Goal: Task Accomplishment & Management: Find specific page/section

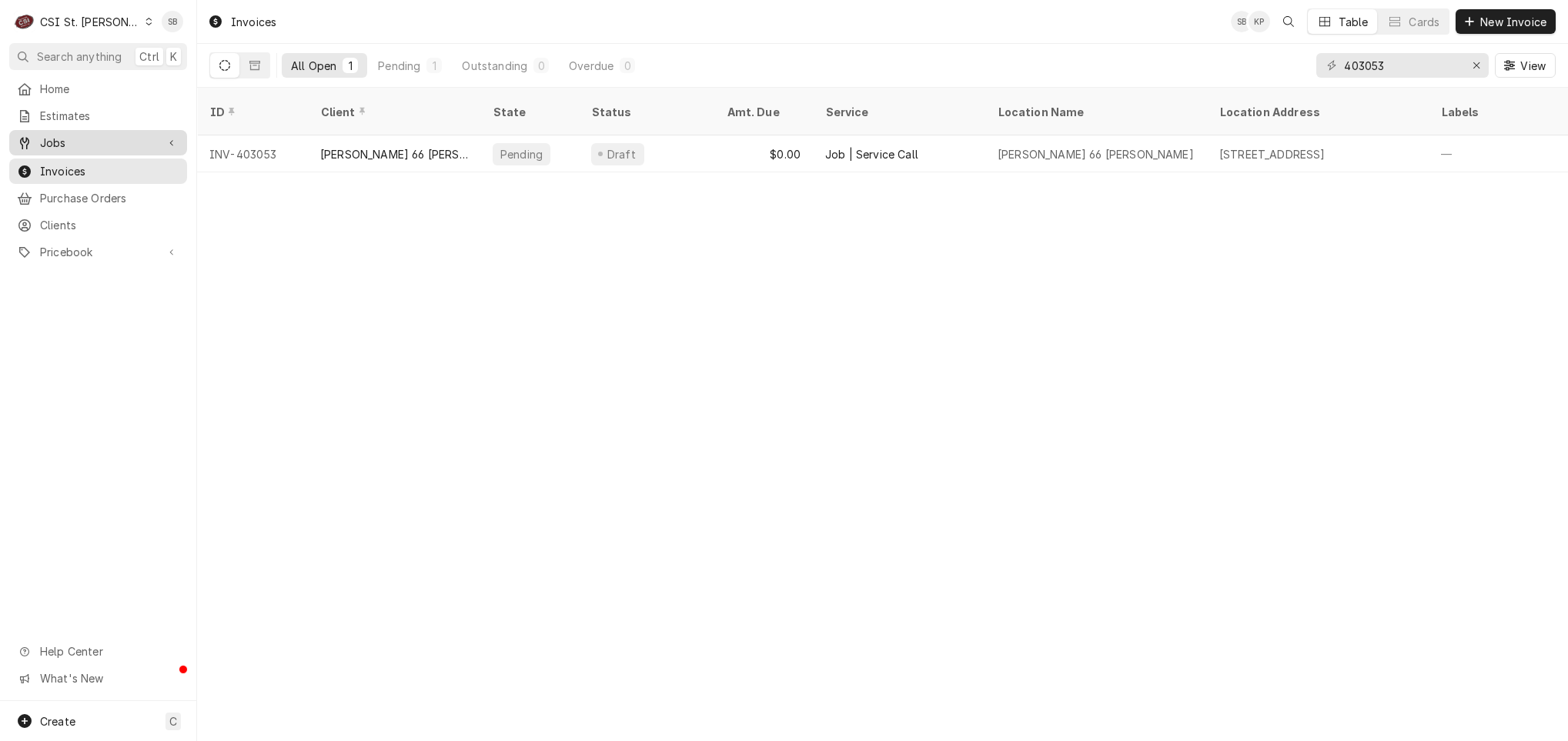
click at [57, 140] on span "Jobs" at bounding box center [99, 142] width 117 height 16
click at [91, 163] on span "Jobs" at bounding box center [110, 170] width 140 height 16
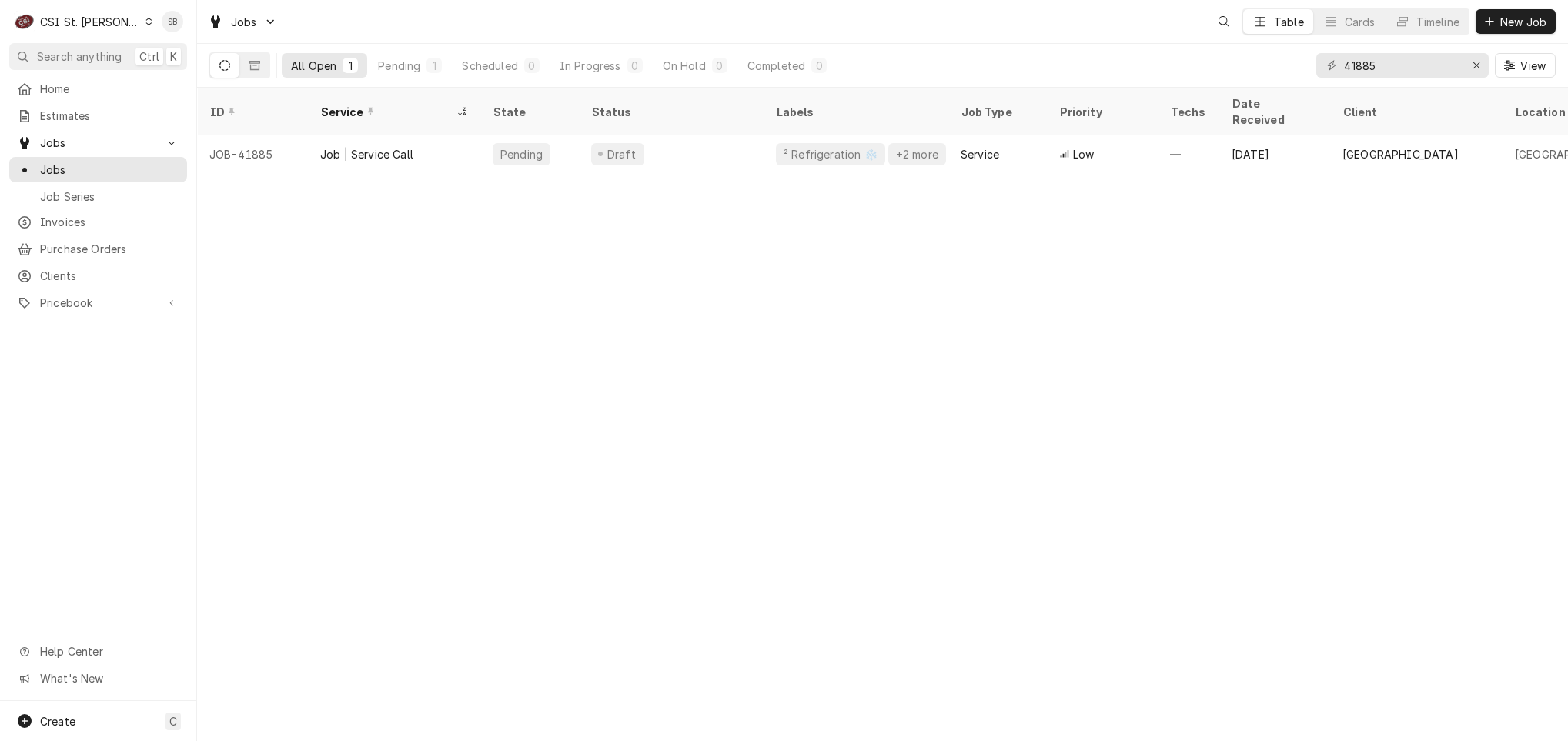
click at [1324, 69] on div "Dynamic Content Wrapper" at bounding box center [1332, 65] width 15 height 15
click at [1358, 63] on input "41885" at bounding box center [1401, 65] width 116 height 25
paste input "769"
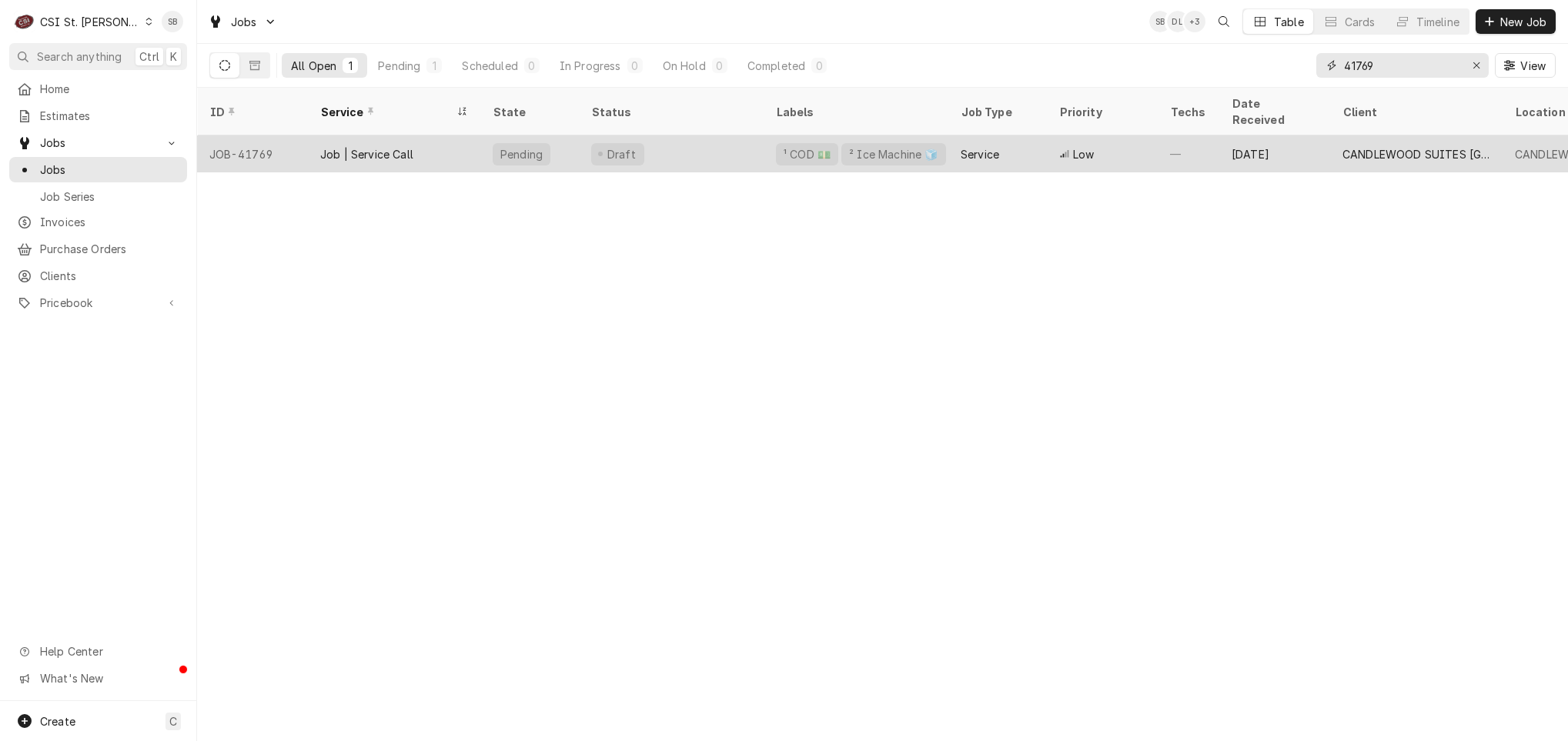
type input "41769"
click at [320, 146] on div "Job | Service Call" at bounding box center [367, 154] width 93 height 16
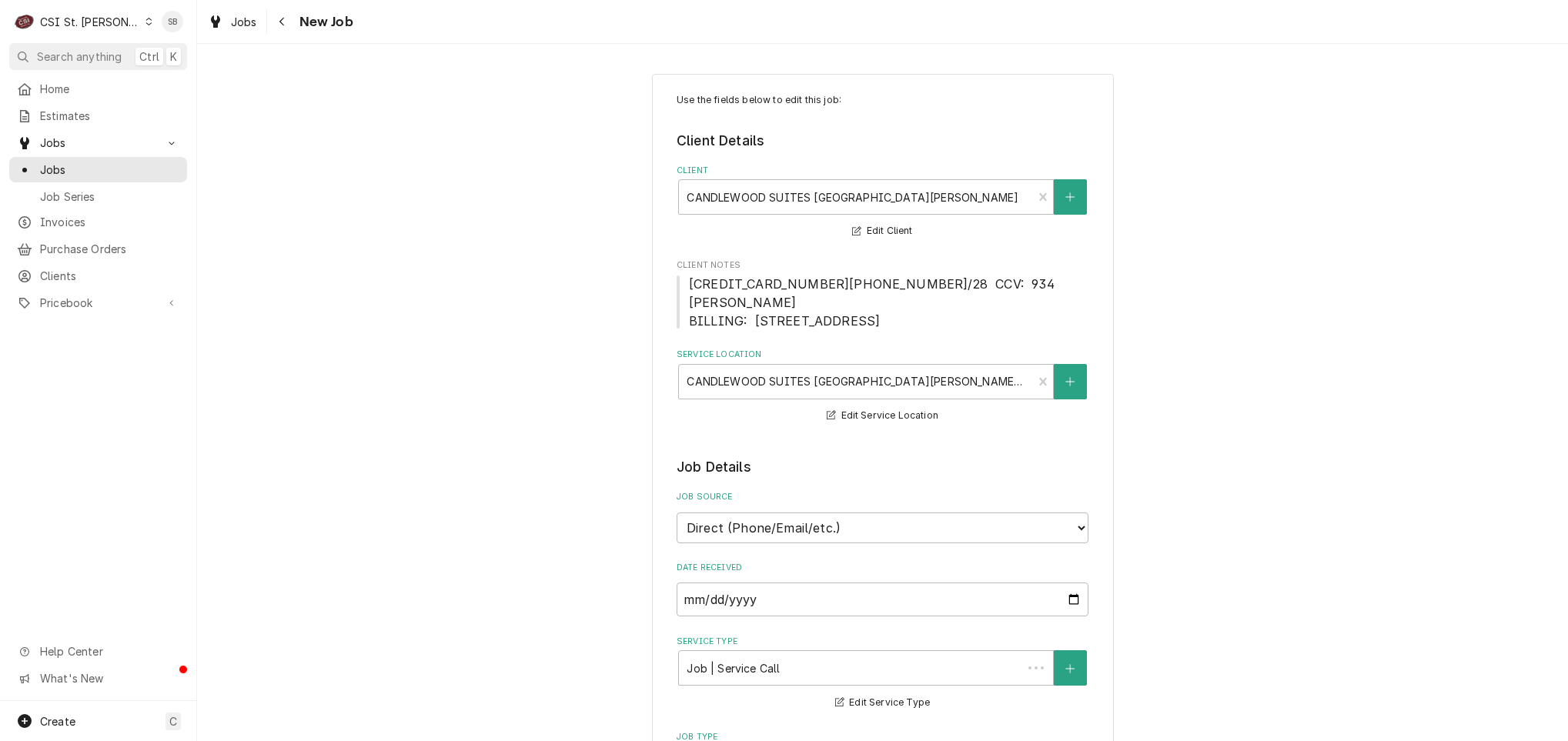
type textarea "x"
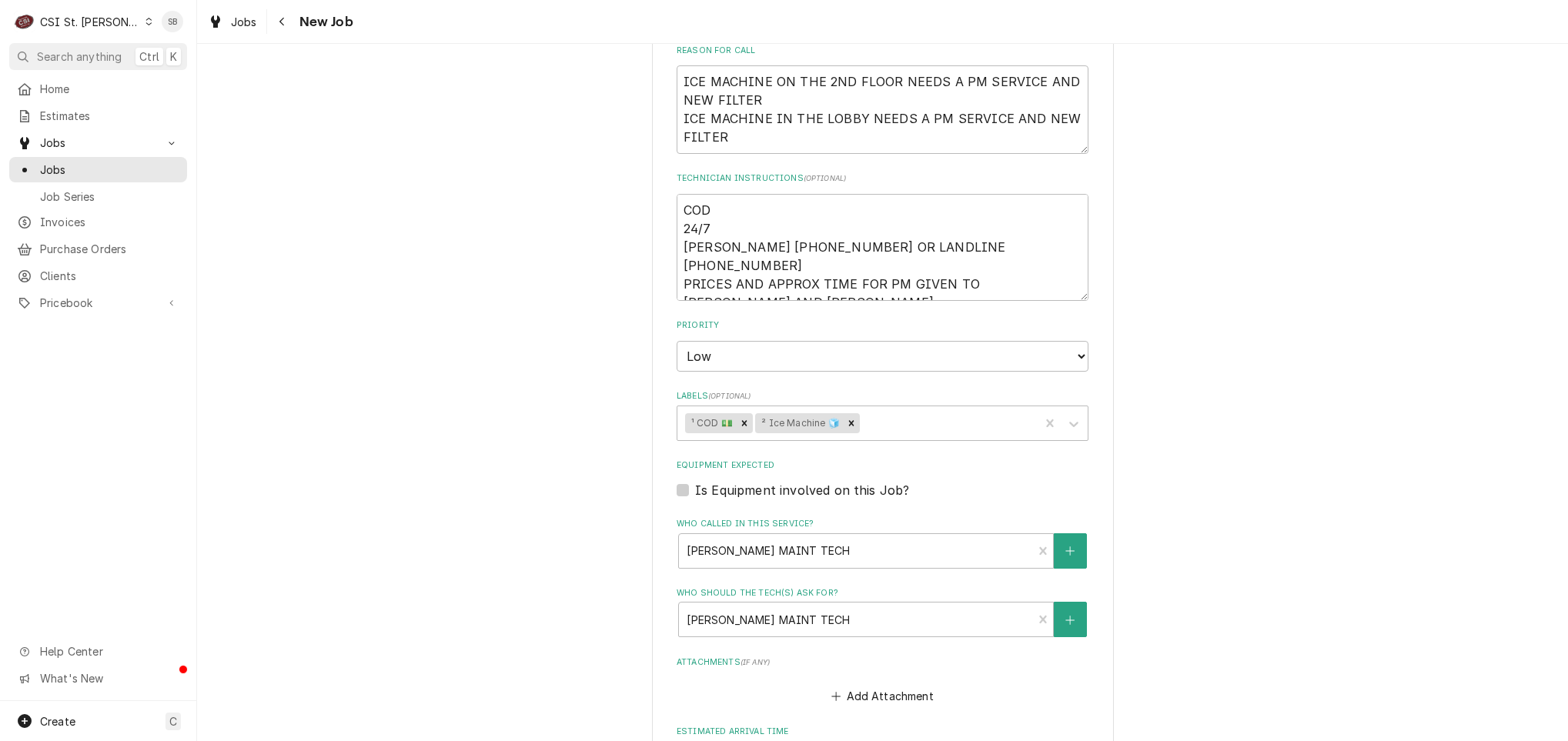
scroll to position [756, 0]
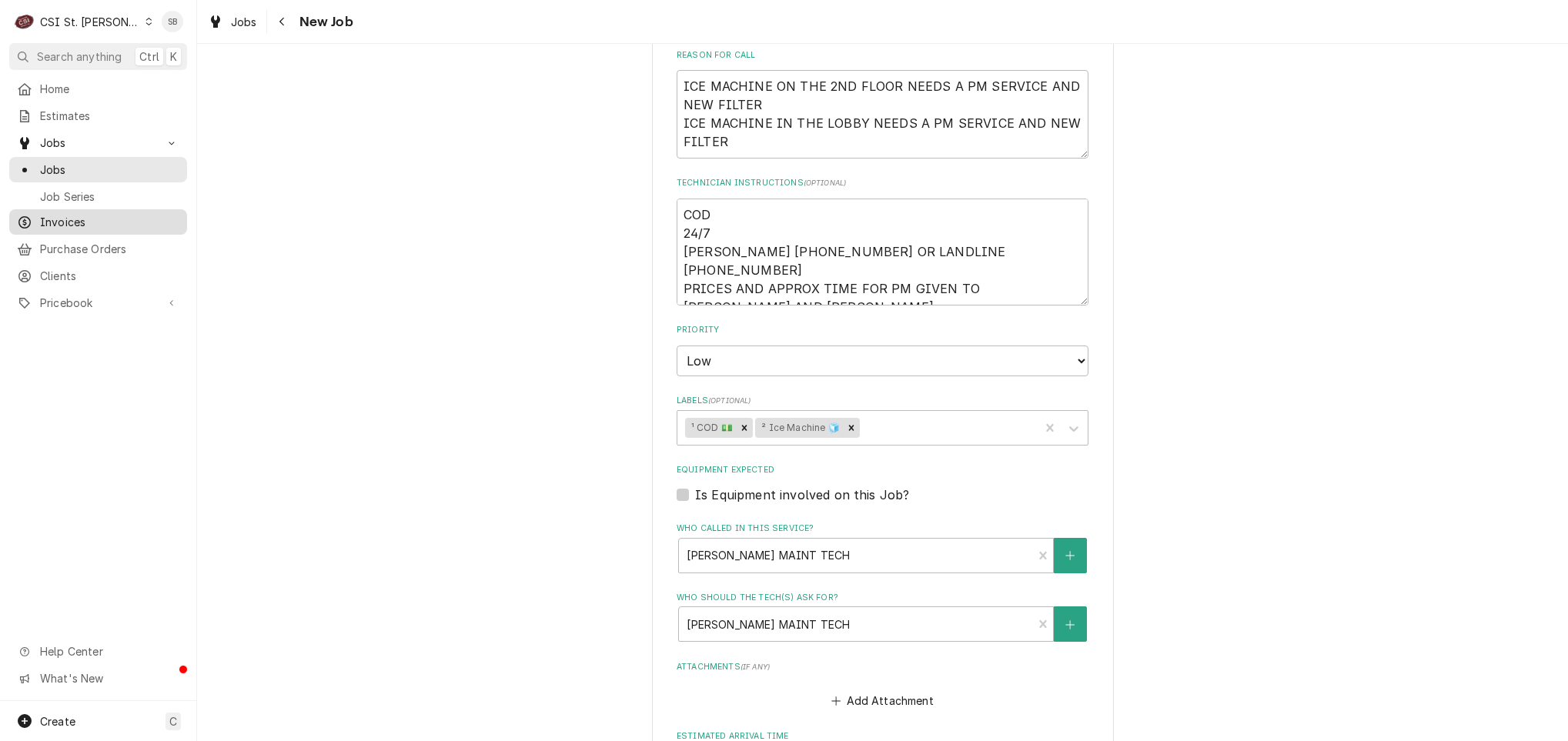
click at [97, 214] on span "Invoices" at bounding box center [110, 222] width 140 height 16
click at [68, 215] on span "Invoices" at bounding box center [110, 222] width 140 height 16
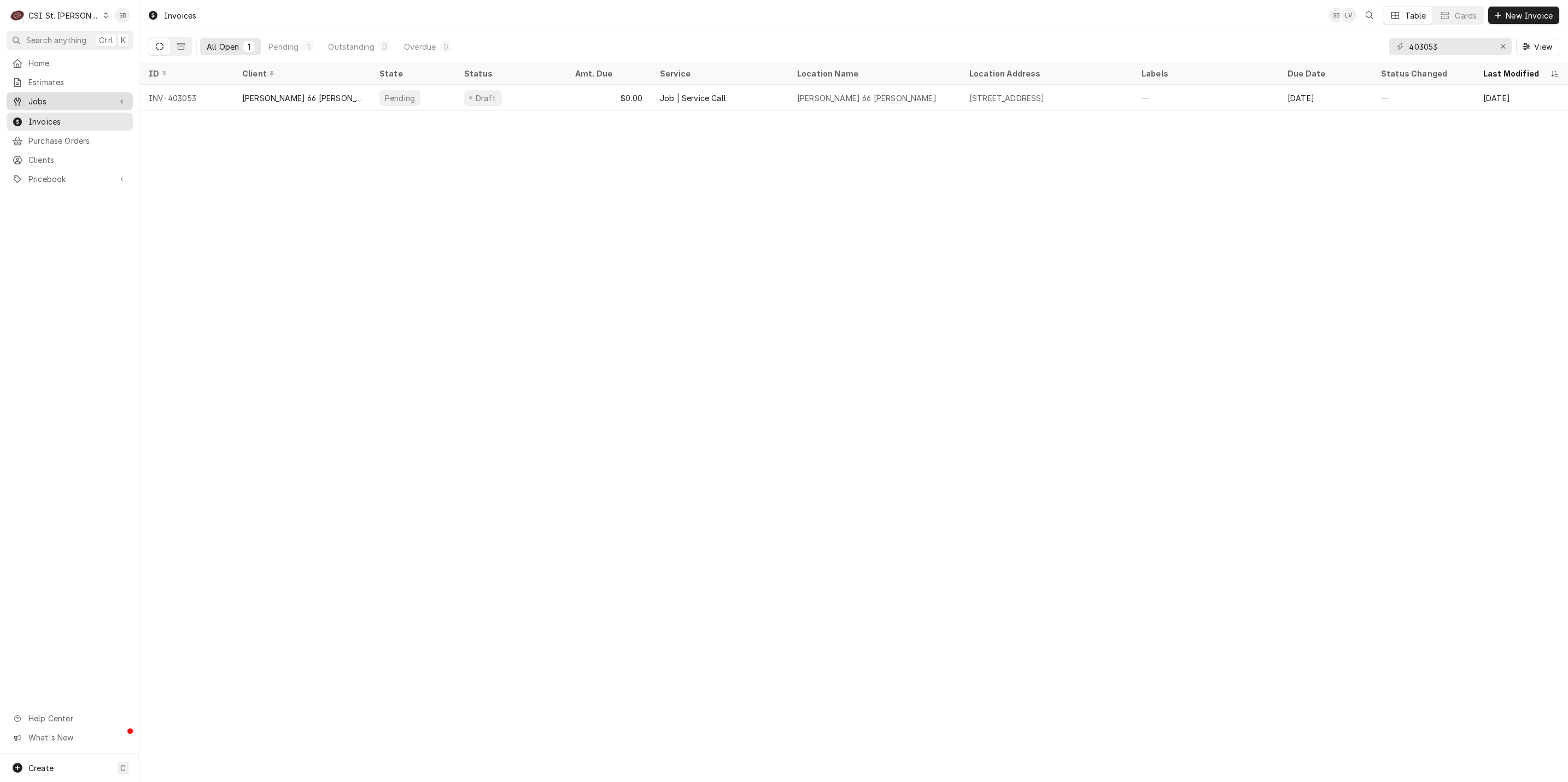
click at [43, 104] on link "Jobs" at bounding box center [69, 102] width 126 height 18
click at [51, 116] on span "Jobs" at bounding box center [78, 120] width 99 height 12
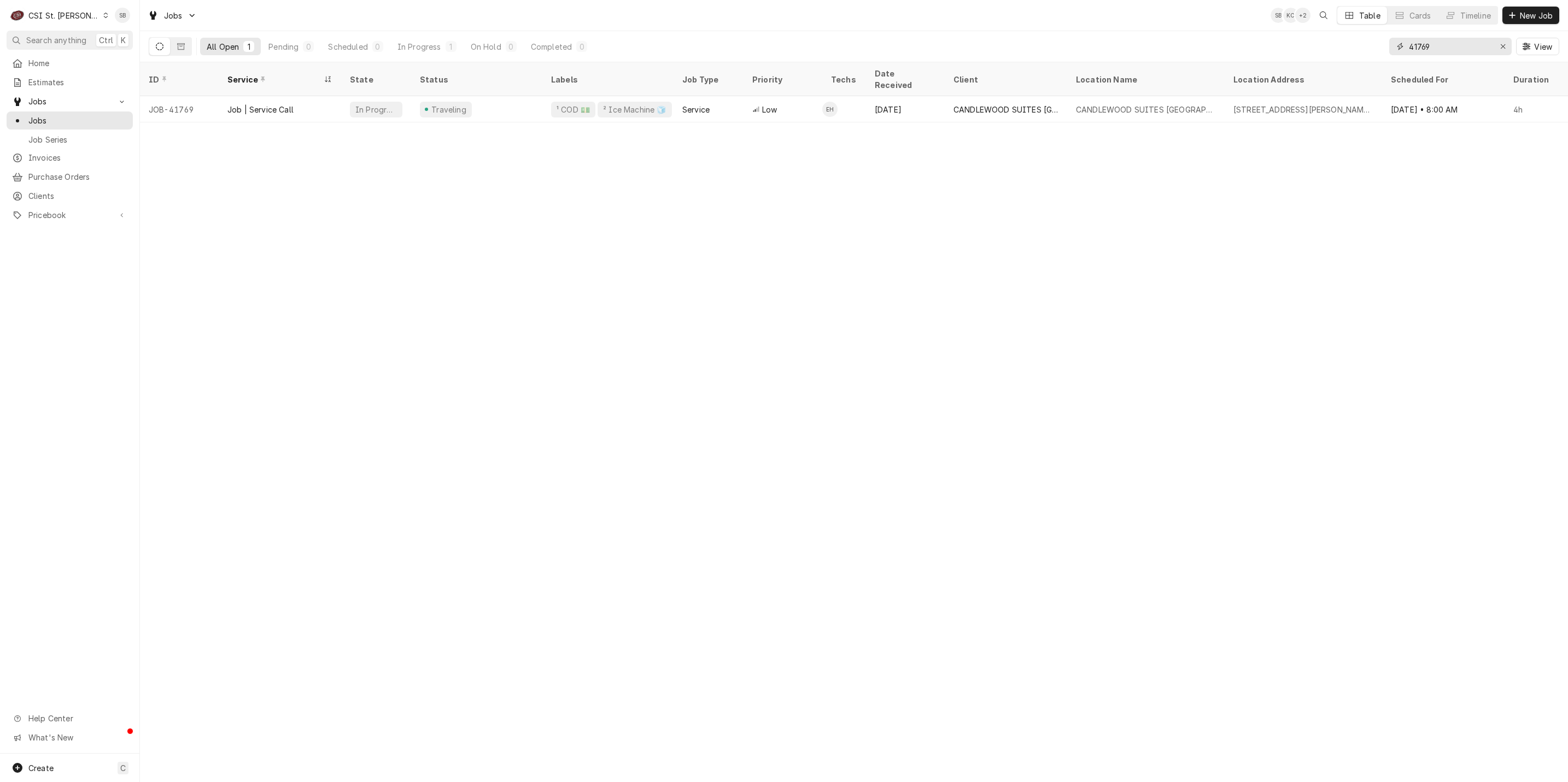
click at [1422, 50] on input "41769" at bounding box center [1450, 46] width 82 height 18
click at [1433, 48] on input "41839" at bounding box center [1450, 46] width 82 height 18
type input "41904"
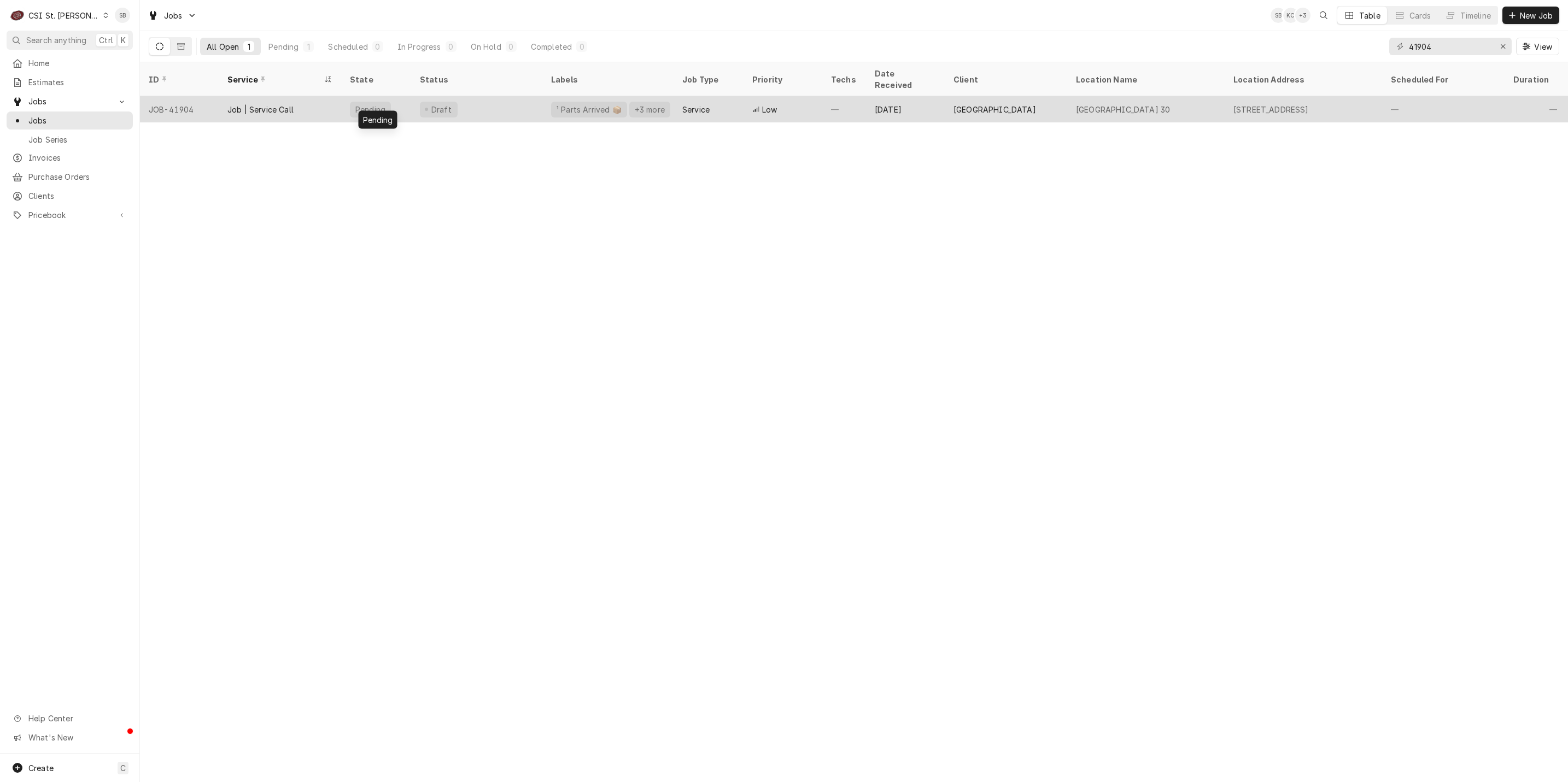
click at [401, 102] on div "Pending" at bounding box center [376, 109] width 70 height 26
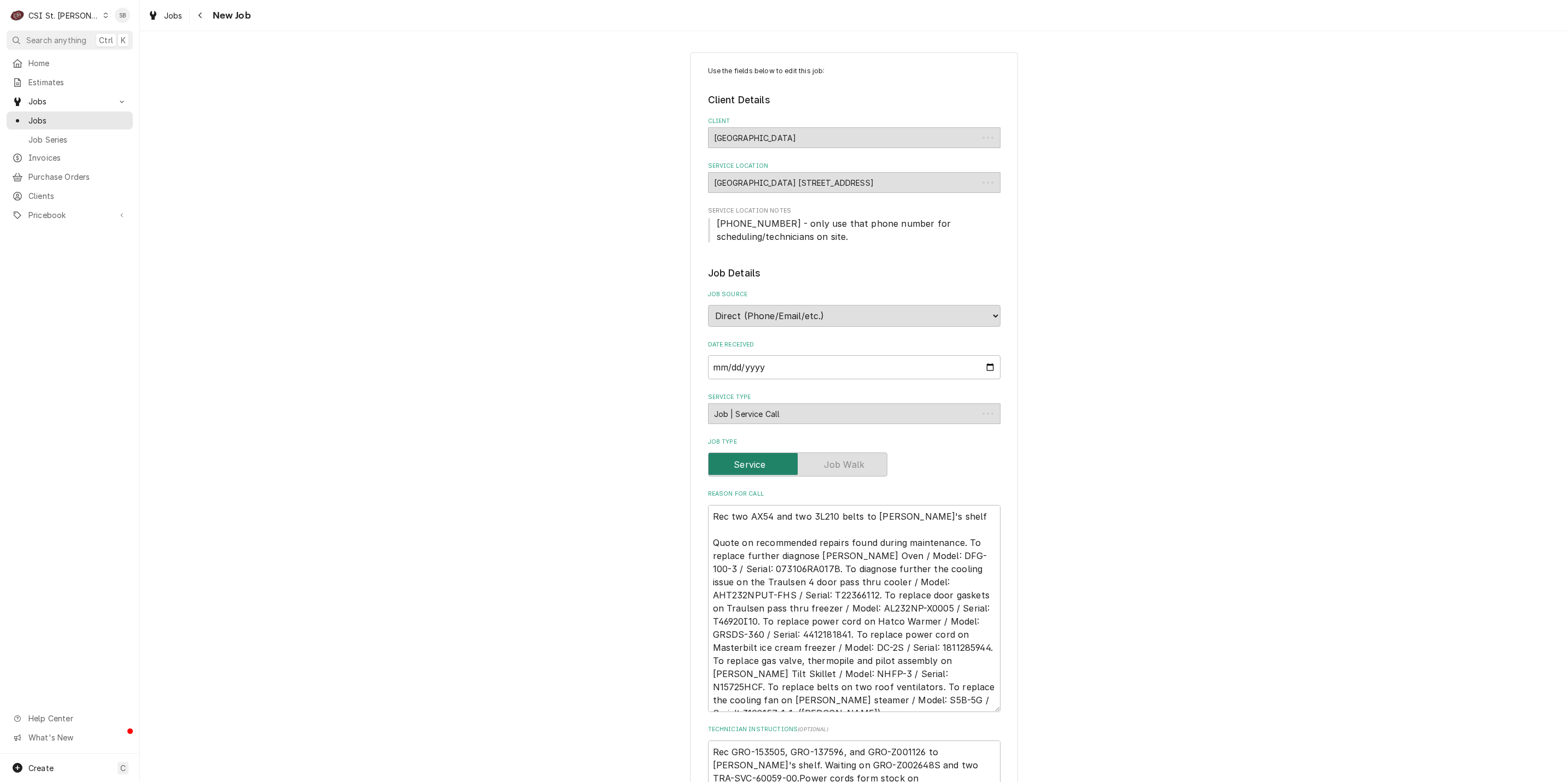
type textarea "x"
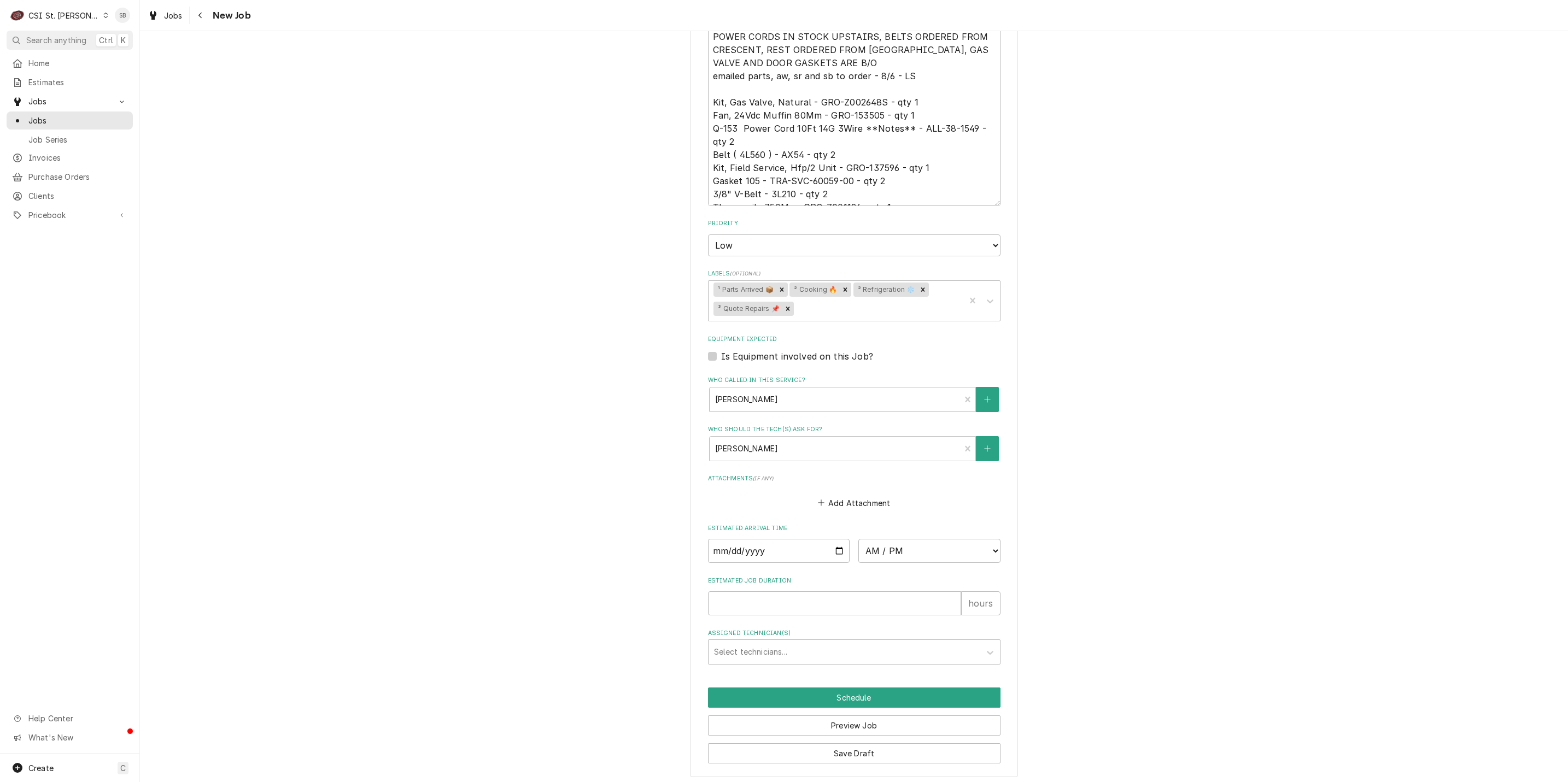
scroll to position [777, 0]
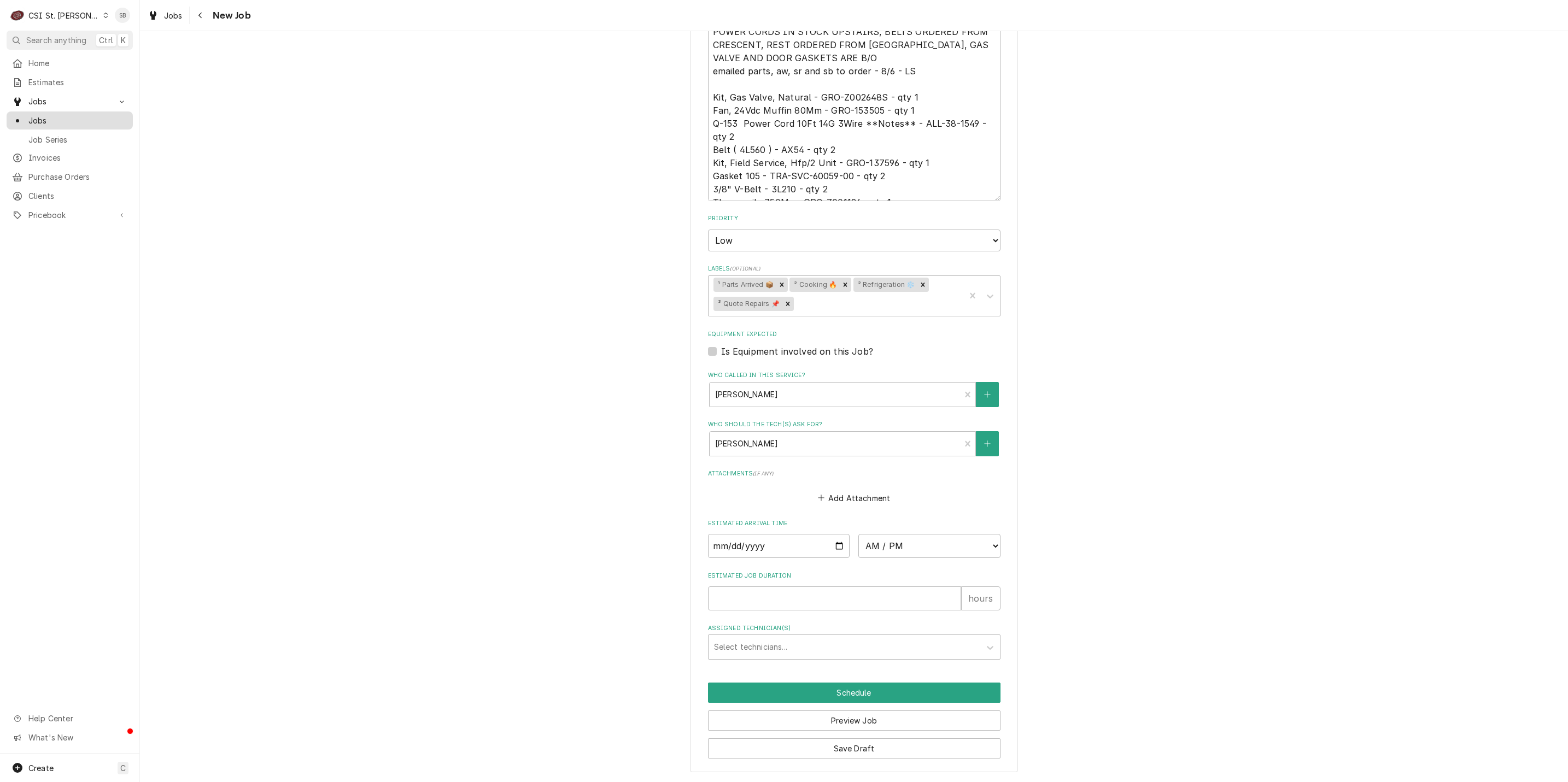
click at [38, 115] on span "Jobs" at bounding box center [78, 120] width 99 height 12
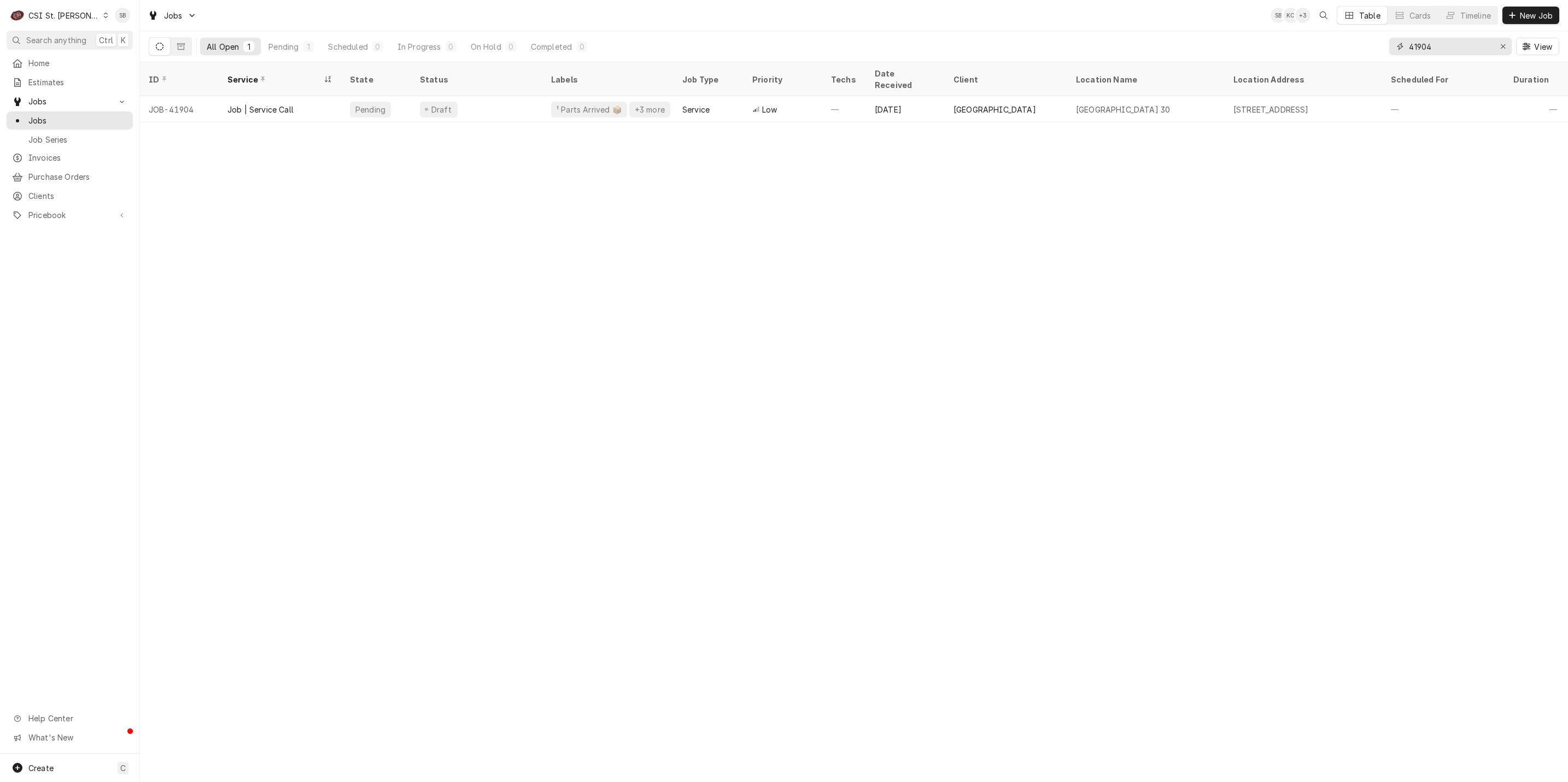
click at [1418, 48] on input "41904" at bounding box center [1450, 46] width 82 height 18
paste input "885"
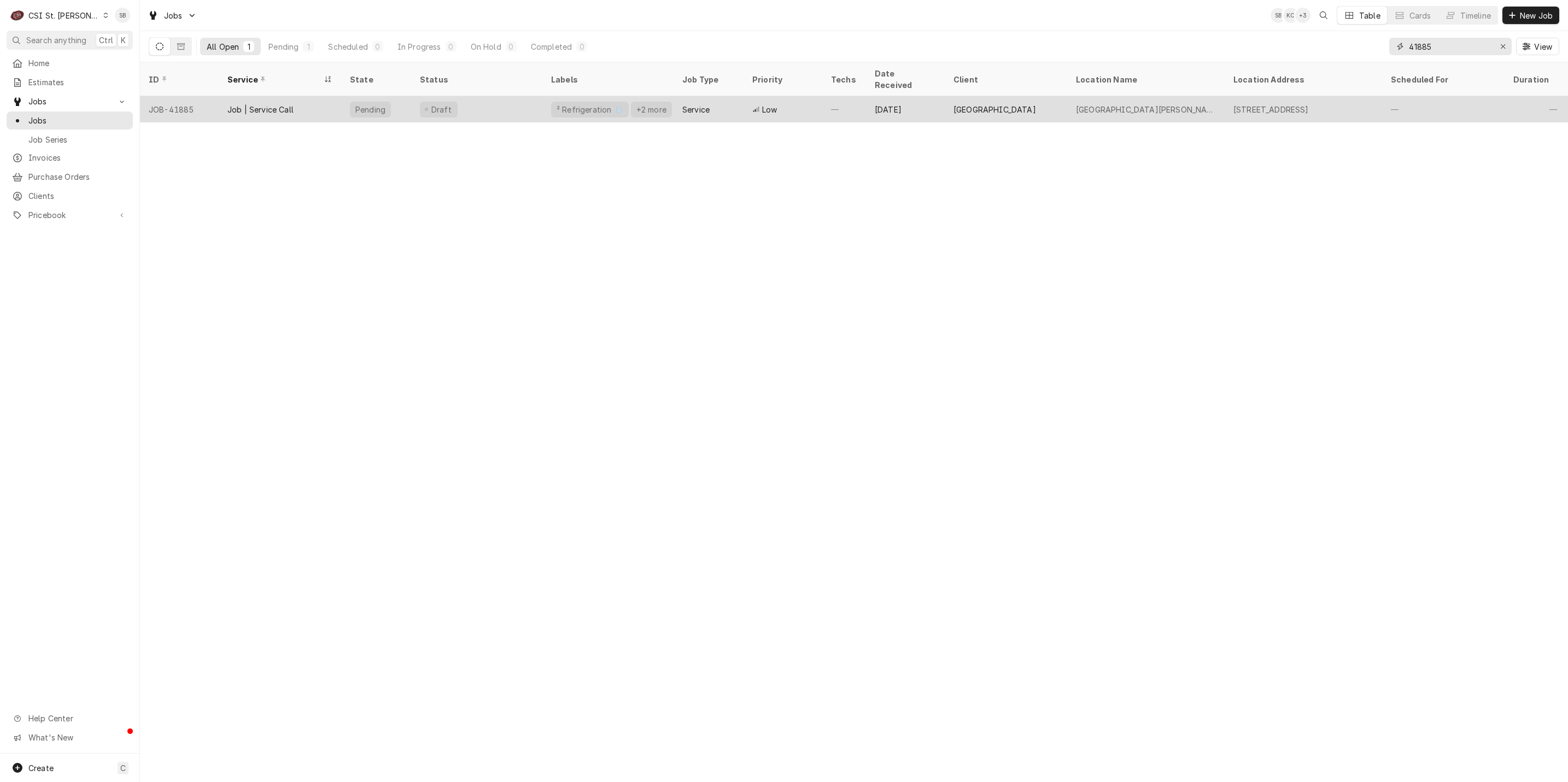
type input "41885"
click at [231, 104] on div "Job | Service Call" at bounding box center [261, 110] width 66 height 12
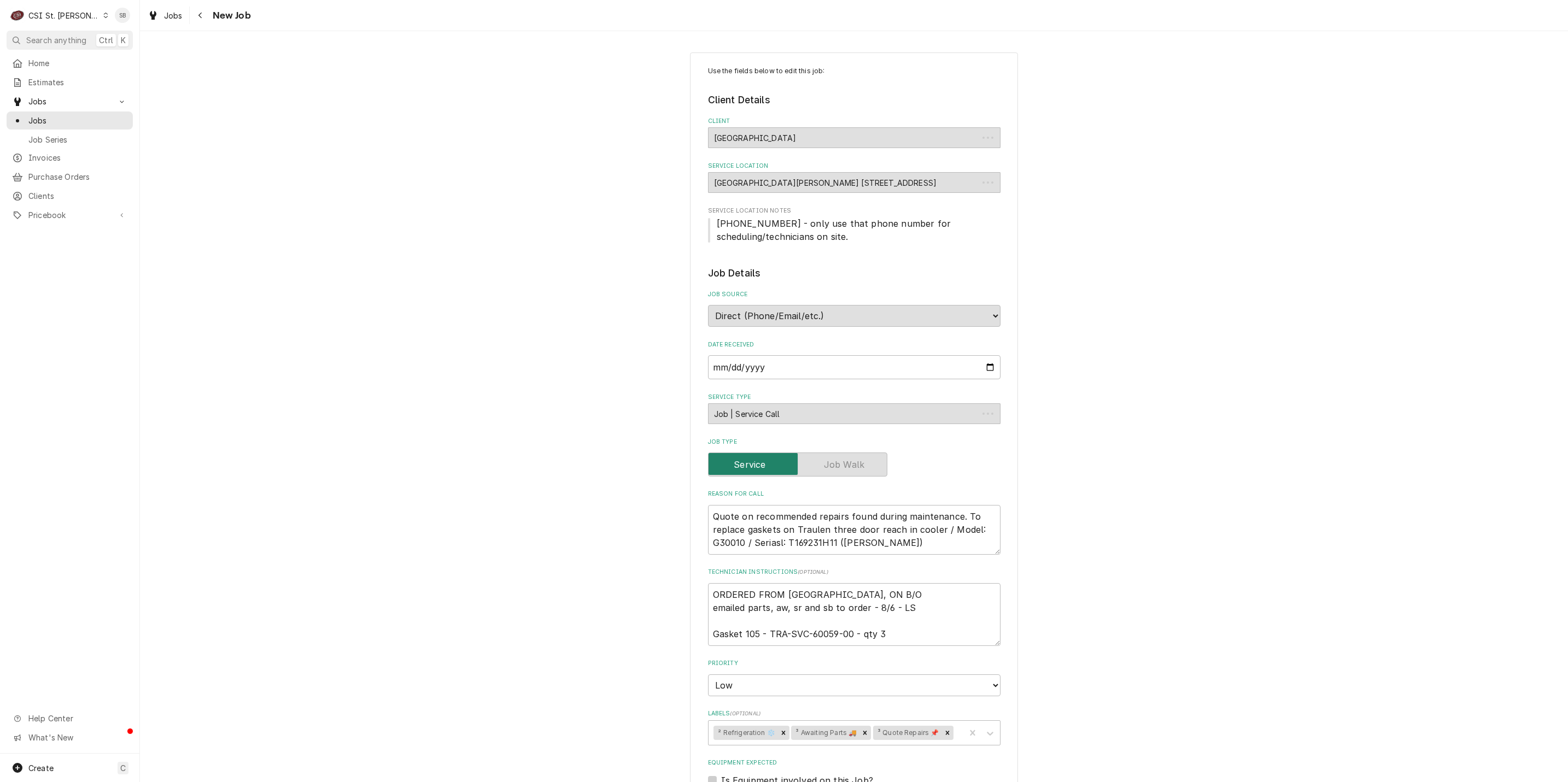
type textarea "x"
click at [195, 15] on div "Navigate back" at bounding box center [201, 15] width 11 height 11
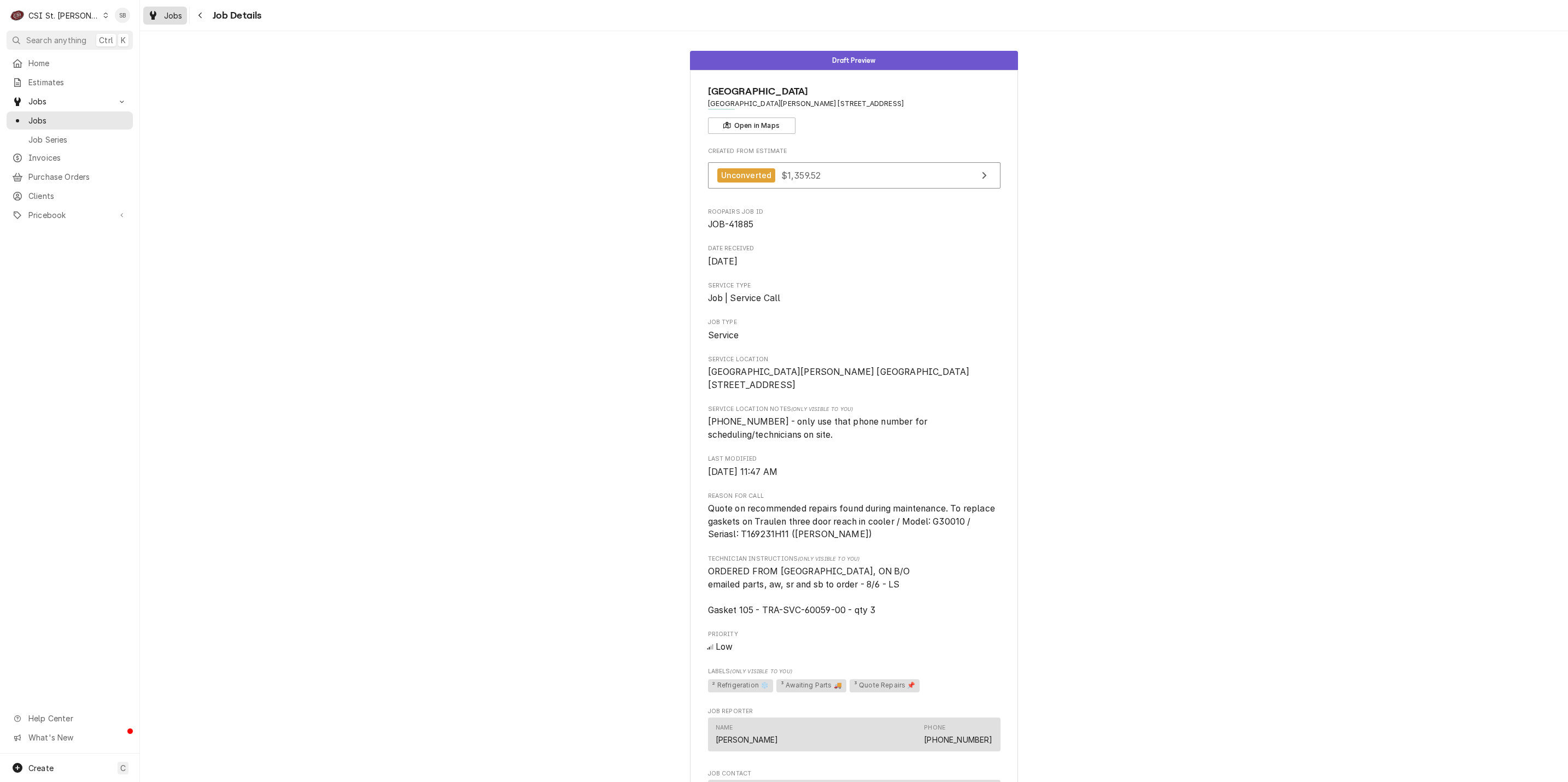
click at [148, 12] on div "Dynamic Content Wrapper" at bounding box center [153, 15] width 11 height 13
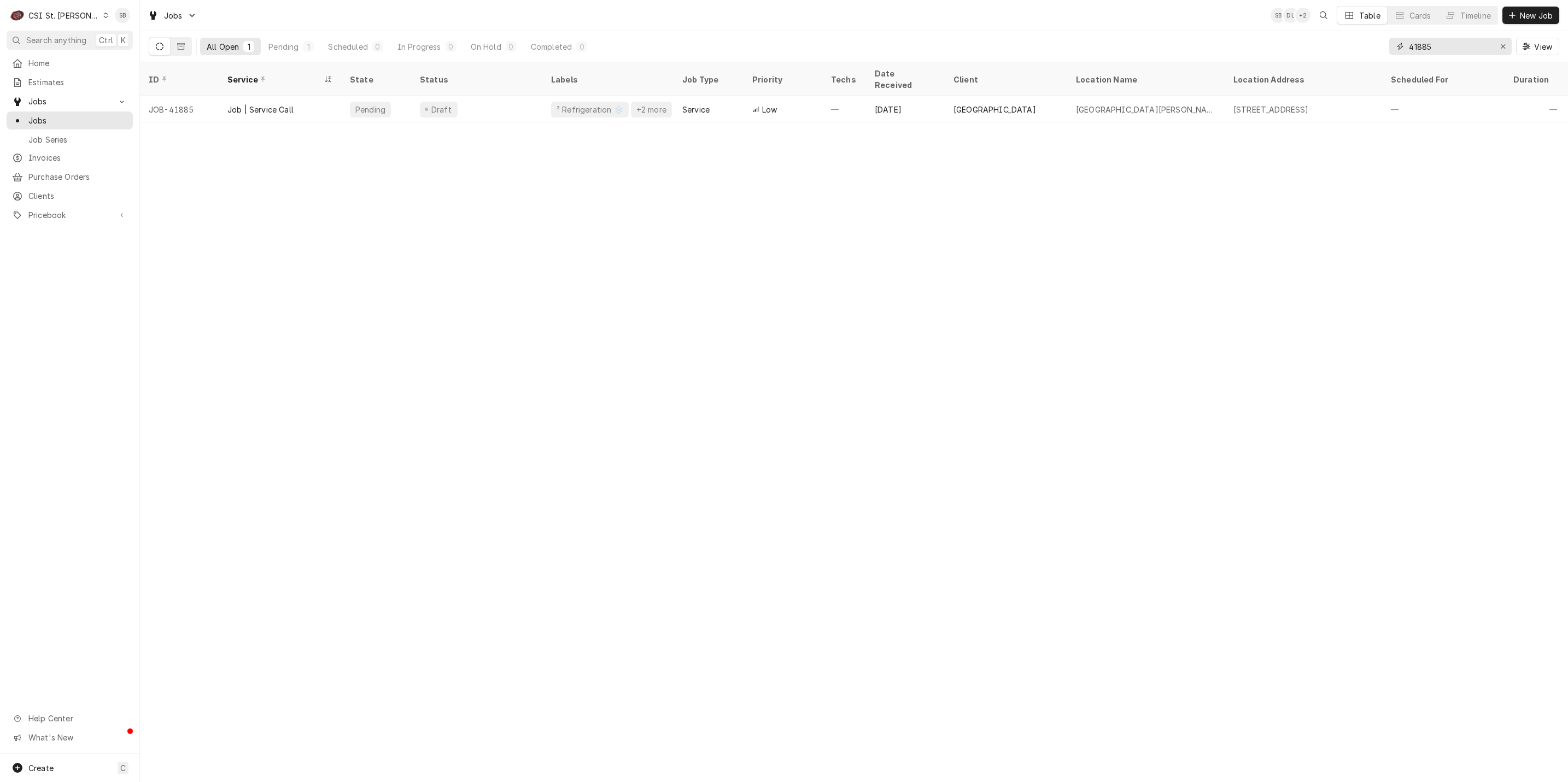
click at [1419, 46] on input "41885" at bounding box center [1450, 46] width 82 height 18
paste input "919"
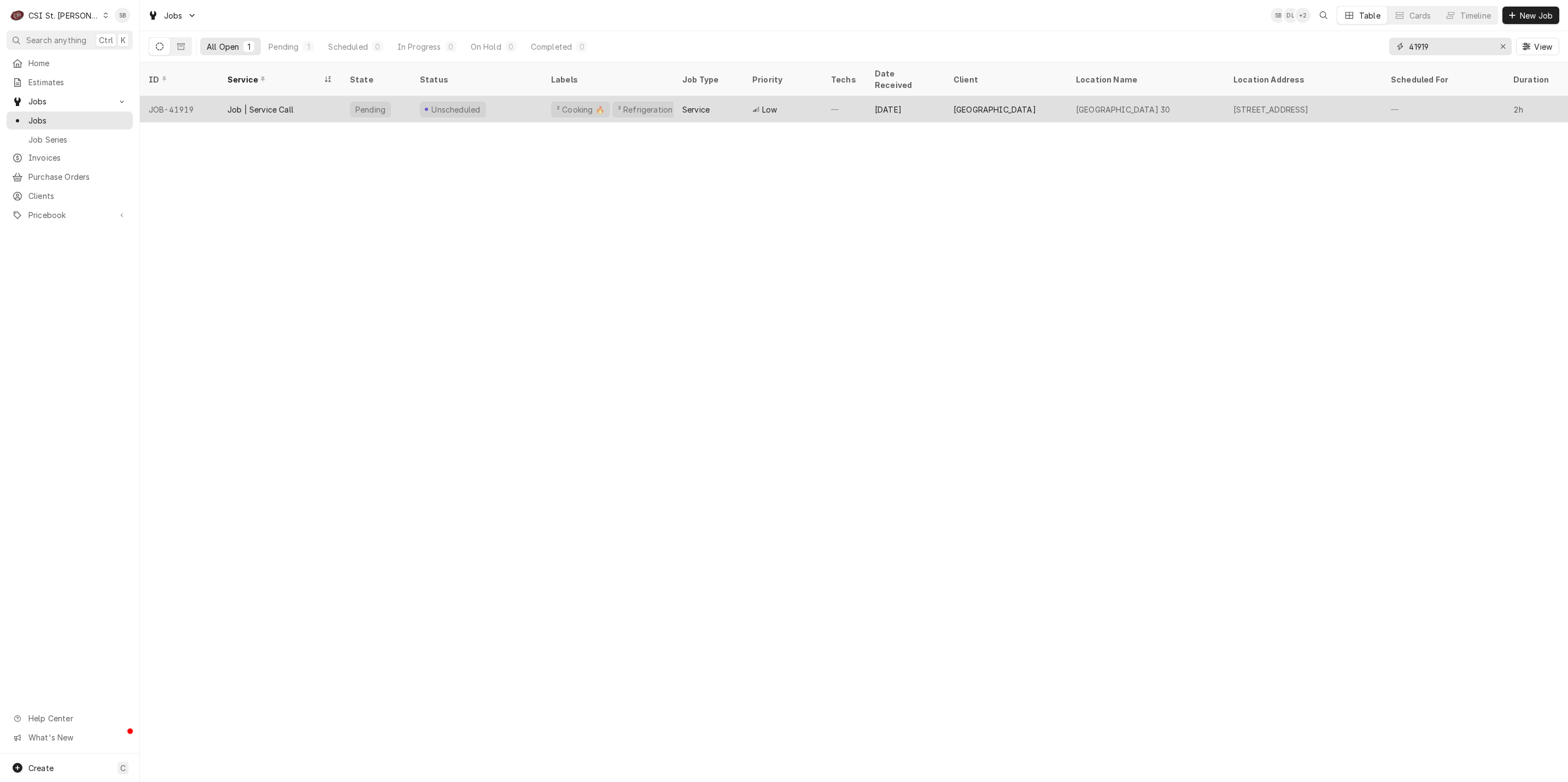
type input "41919"
click at [497, 97] on div "Unscheduled" at bounding box center [477, 109] width 131 height 26
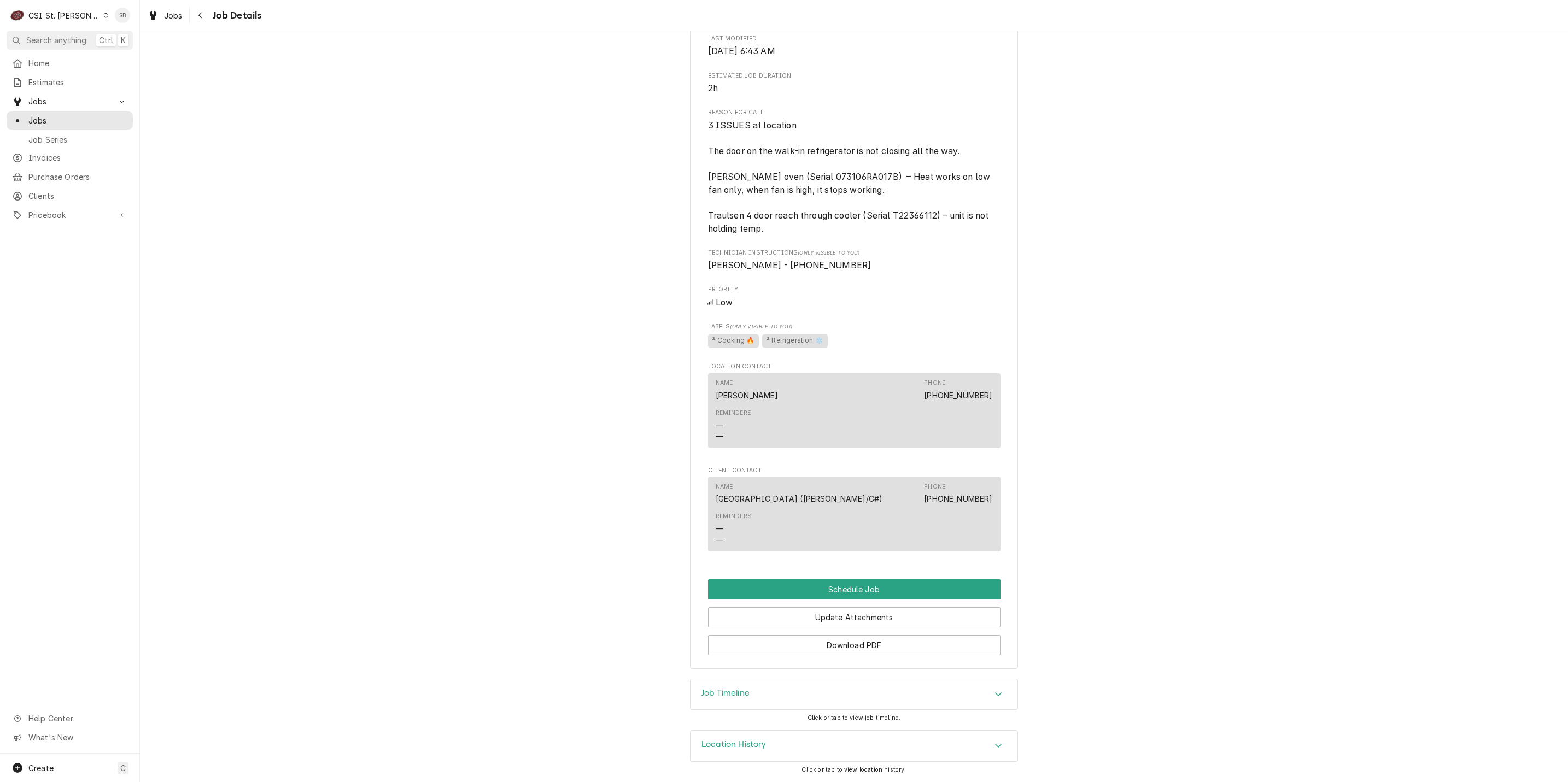
scroll to position [375, 0]
click at [60, 117] on span "Jobs" at bounding box center [78, 120] width 99 height 12
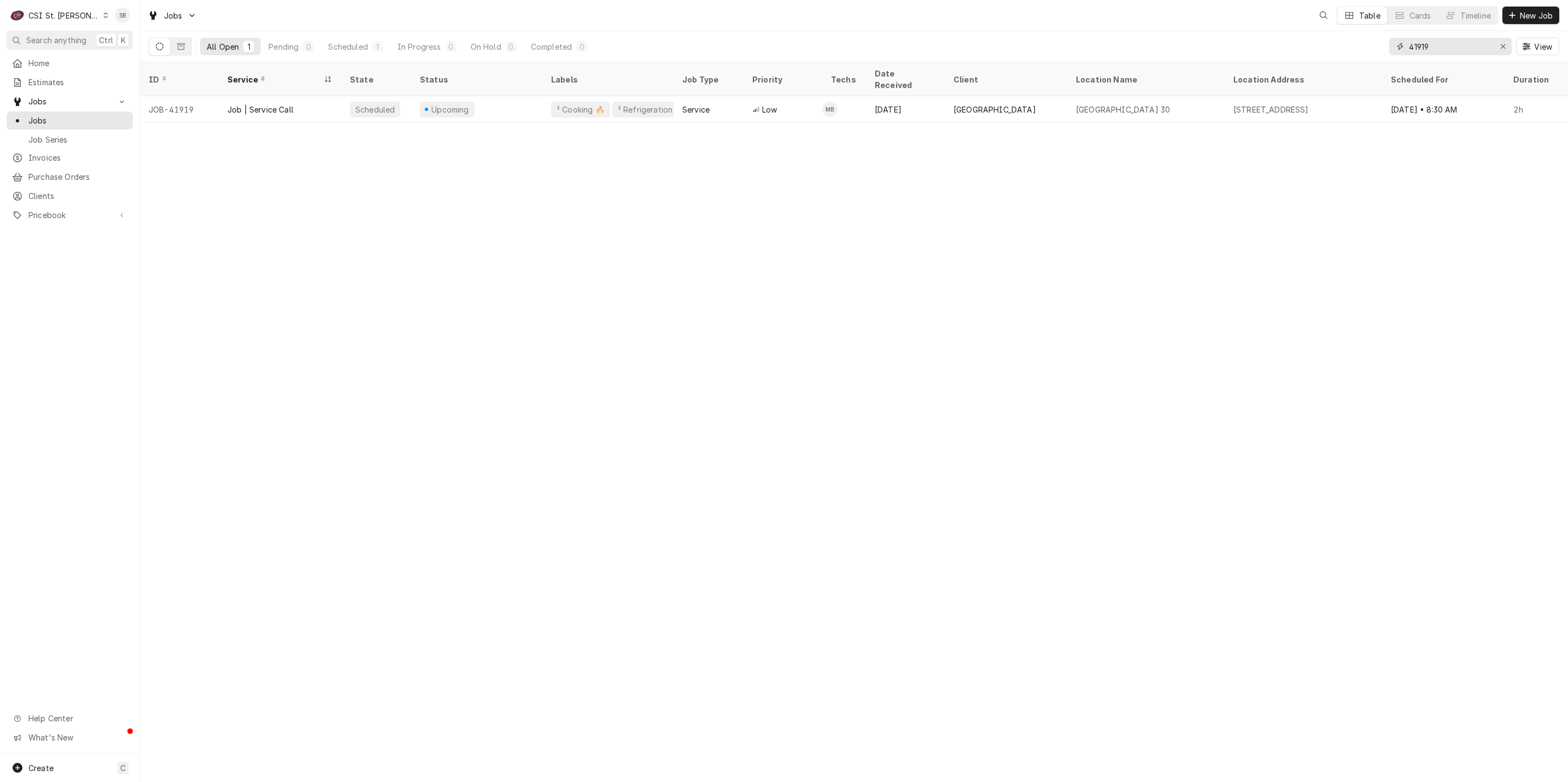
click at [1415, 46] on input "41919" at bounding box center [1450, 46] width 82 height 18
paste input "Dynamic Content Wrapper"
type input "41919"
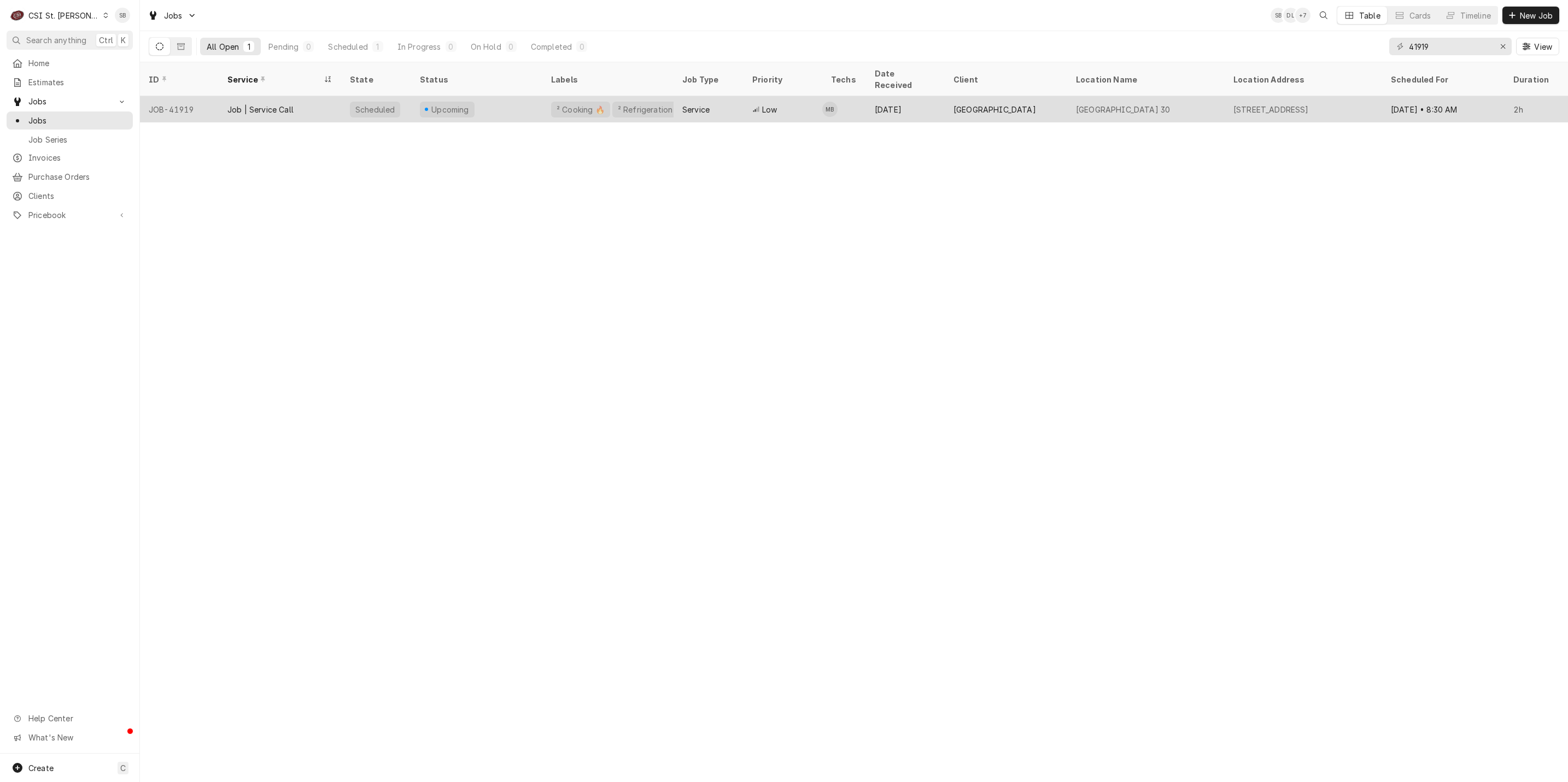
click at [307, 96] on div "Job | Service Call" at bounding box center [279, 109] width 122 height 26
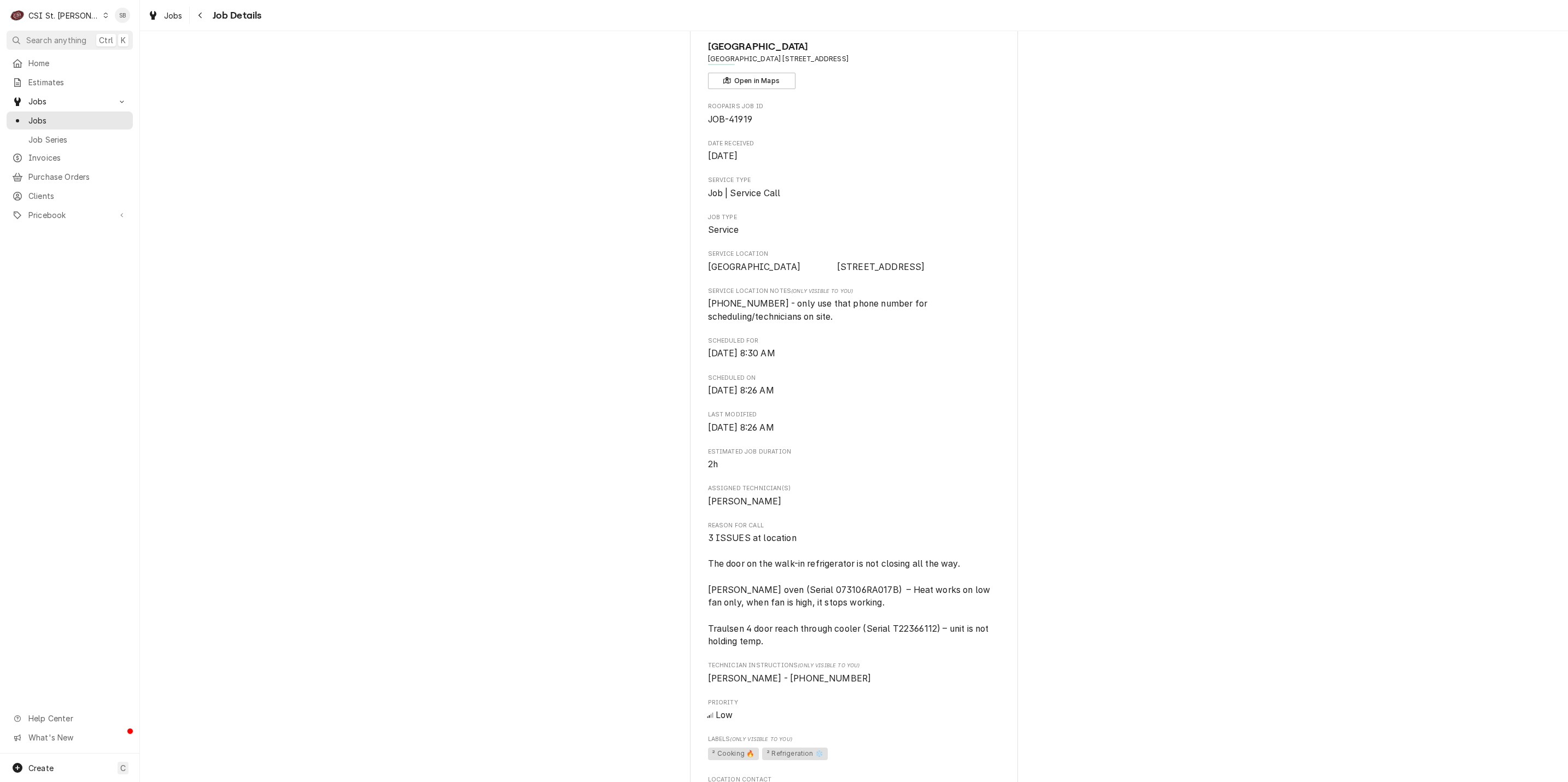
scroll to position [82, 0]
